Goal: Information Seeking & Learning: Learn about a topic

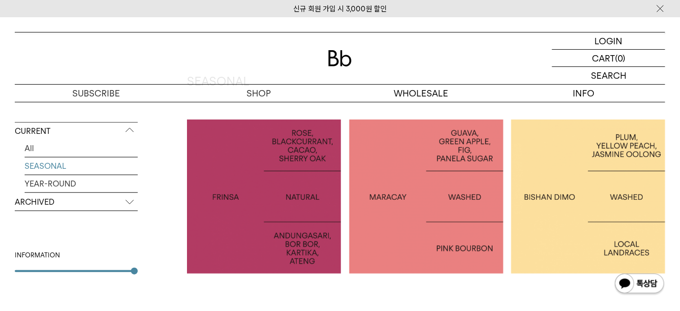
scroll to position [134, 0]
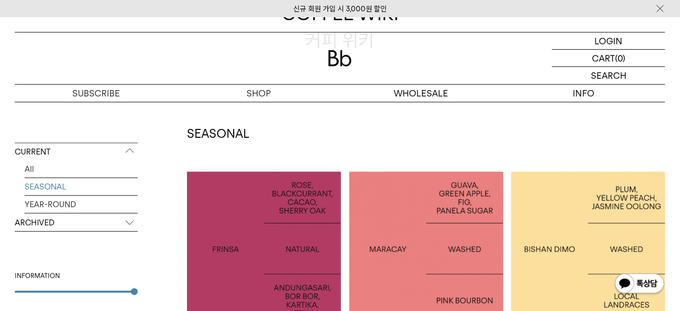
click at [425, 216] on div at bounding box center [426, 249] width 154 height 154
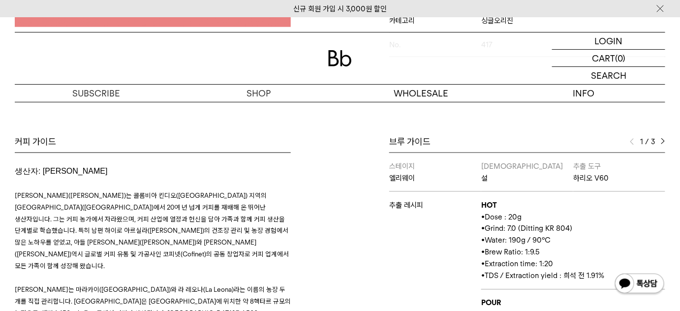
scroll to position [447, 0]
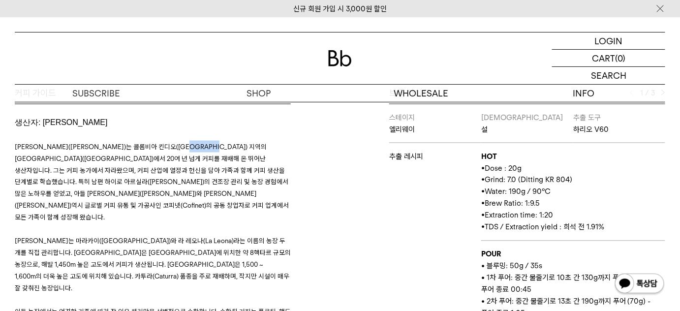
drag, startPoint x: 181, startPoint y: 129, endPoint x: 203, endPoint y: 126, distance: 22.9
click at [203, 143] on span "루스 엘레나 살라사르(Luz Helena Salazar)는 콜롬비아 킨디오(Quindío) 지역의 아르메니아(Armenia)에서 20여 년 넘…" at bounding box center [152, 182] width 274 height 79
copy span "Quindío"
click at [249, 143] on span "루스 엘레나 살라사르(Luz Helena Salazar)는 콜롬비아 킨디오(Quindío) 지역의 아르메니아(Armenia)에서 20여 년 넘…" at bounding box center [152, 182] width 274 height 79
drag, startPoint x: 254, startPoint y: 124, endPoint x: 281, endPoint y: 128, distance: 26.4
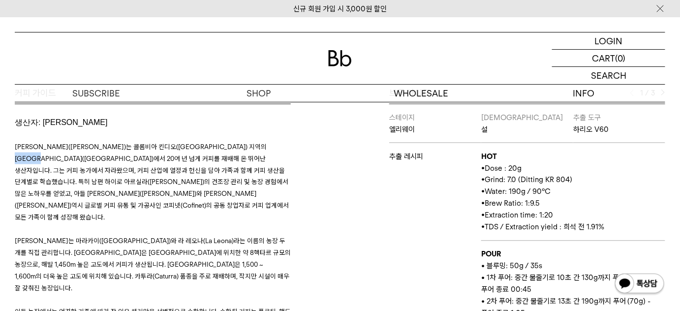
click at [281, 143] on span "루스 엘레나 살라사르(Luz Helena Salazar)는 콜롬비아 킨디오(Quindío) 지역의 아르메니아(Armenia)에서 20여 년 넘…" at bounding box center [152, 182] width 274 height 79
copy span "Armenia"
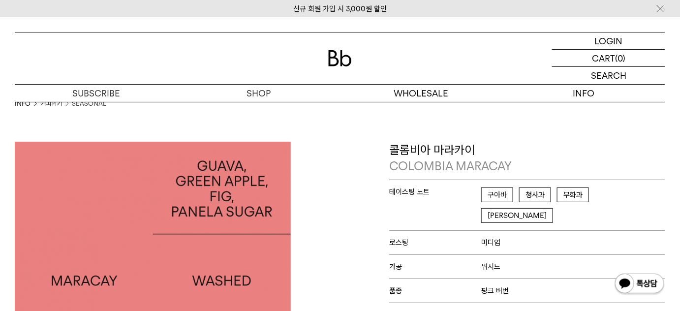
scroll to position [0, 0]
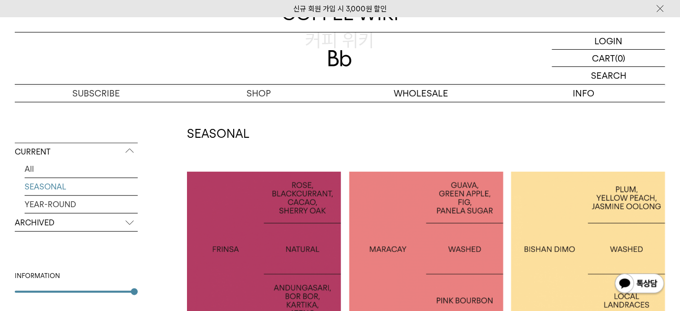
click at [291, 234] on p "INDONESIA FRINSA NATURAL" at bounding box center [264, 248] width 154 height 33
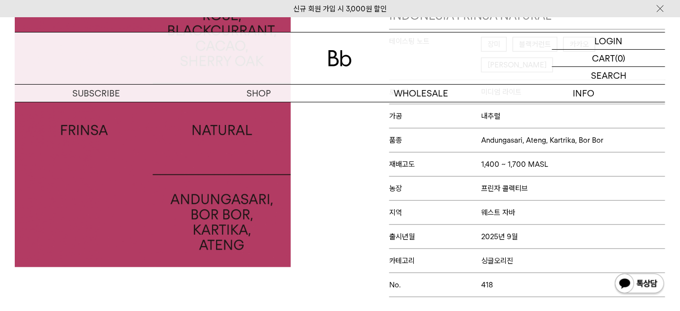
scroll to position [179, 0]
